Goal: Find specific page/section

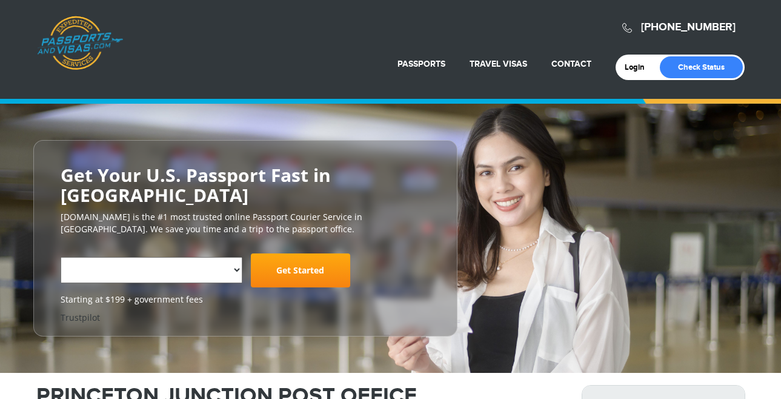
select select "**********"
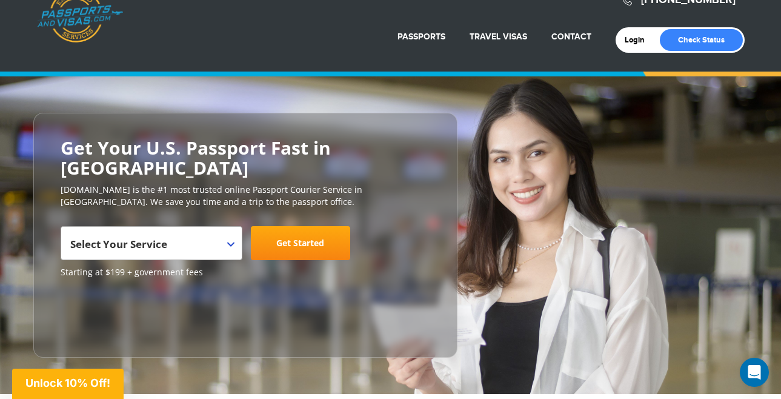
scroll to position [21, 0]
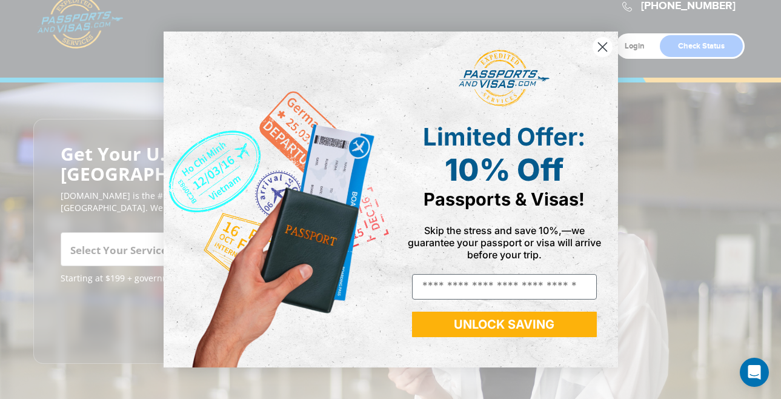
click at [602, 43] on circle "Close dialog" at bounding box center [602, 47] width 20 height 20
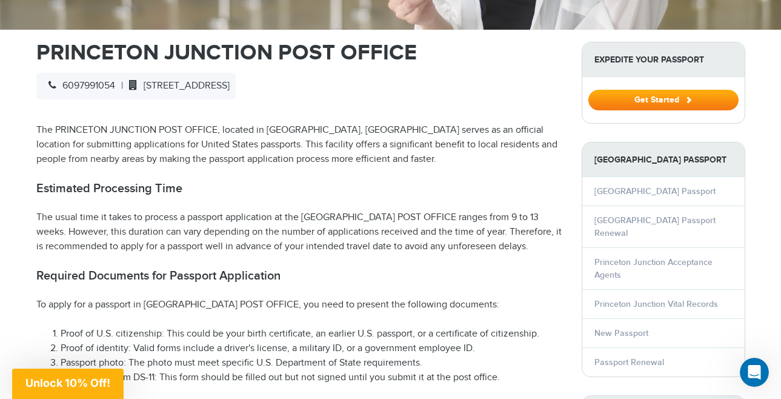
scroll to position [413, 0]
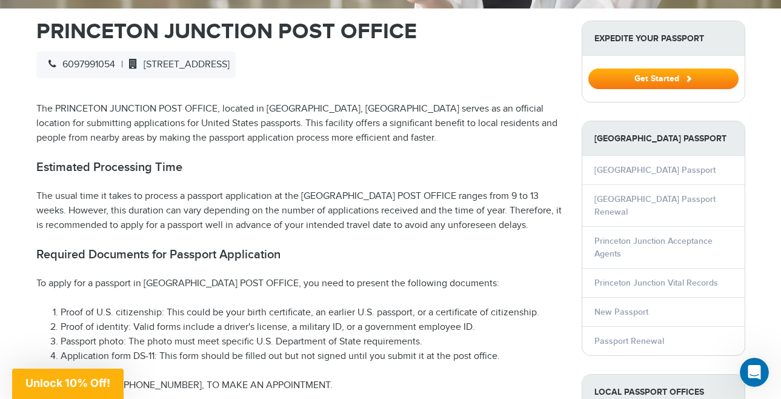
click at [636, 193] on li "Princeton Junction Passport Renewal" at bounding box center [663, 205] width 162 height 42
click at [633, 201] on link "Princeton Junction Passport Renewal" at bounding box center [655, 205] width 121 height 23
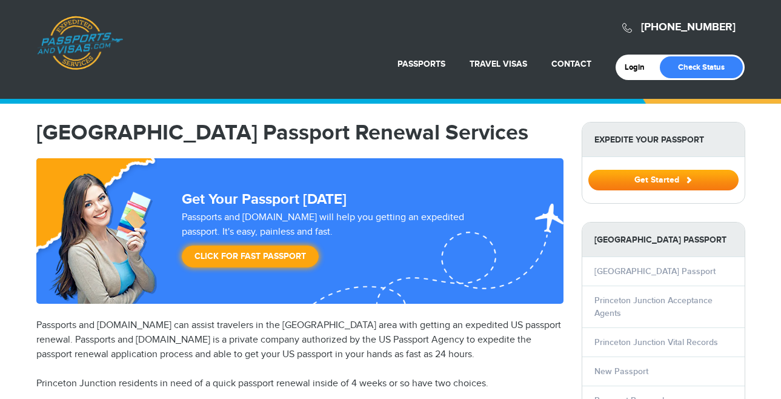
select select "**********"
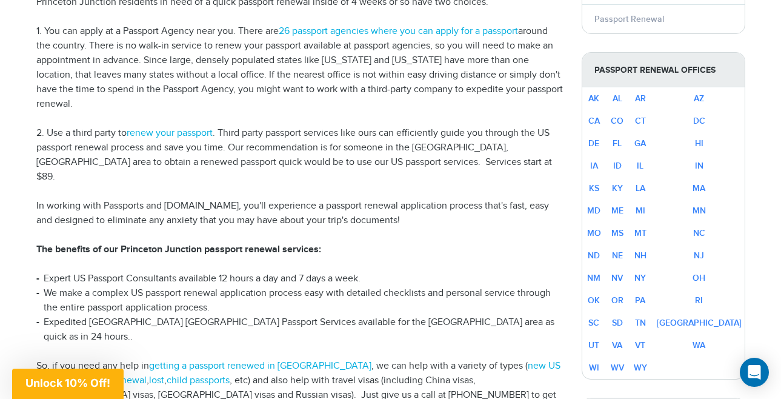
scroll to position [382, 0]
click at [704, 253] on link "NJ" at bounding box center [699, 255] width 10 height 10
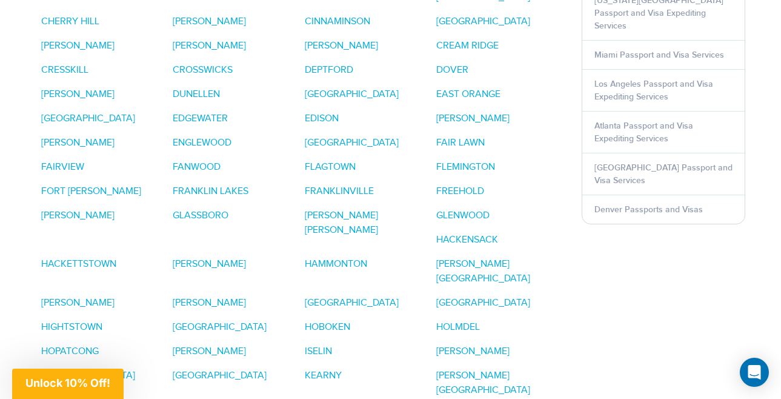
scroll to position [895, 0]
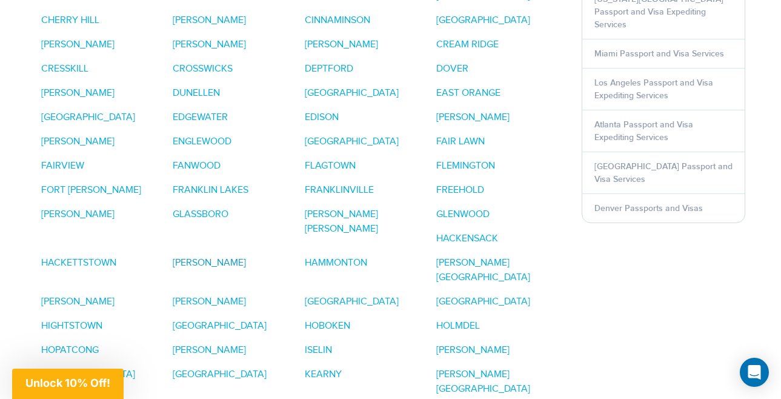
click at [173, 257] on link "[PERSON_NAME]" at bounding box center [209, 263] width 73 height 12
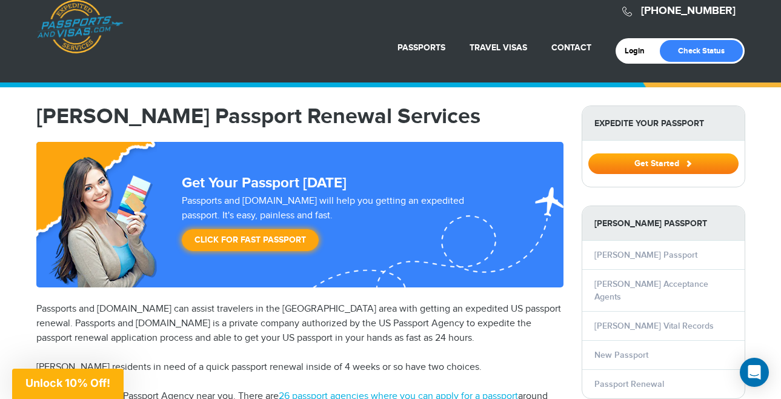
scroll to position [15, 0]
